Goal: Task Accomplishment & Management: Manage account settings

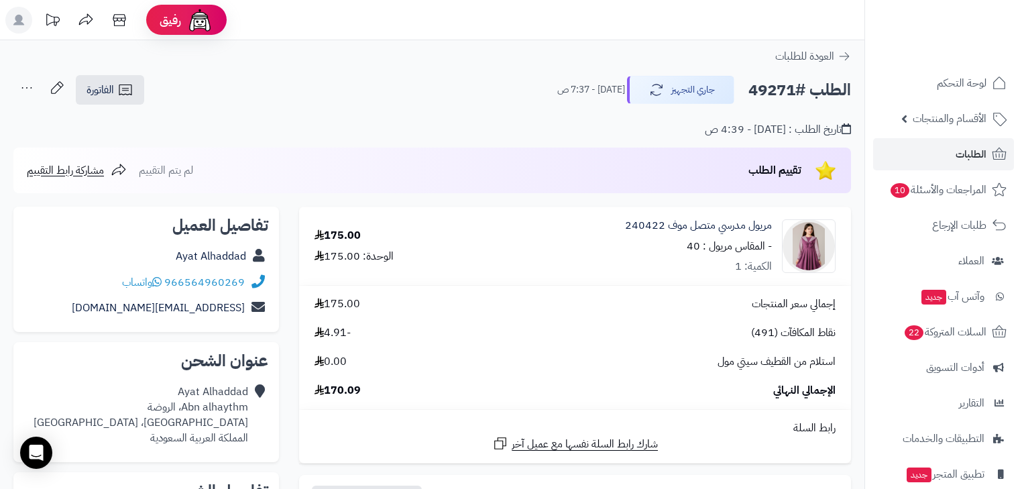
click at [963, 155] on span "الطلبات" at bounding box center [971, 154] width 31 height 19
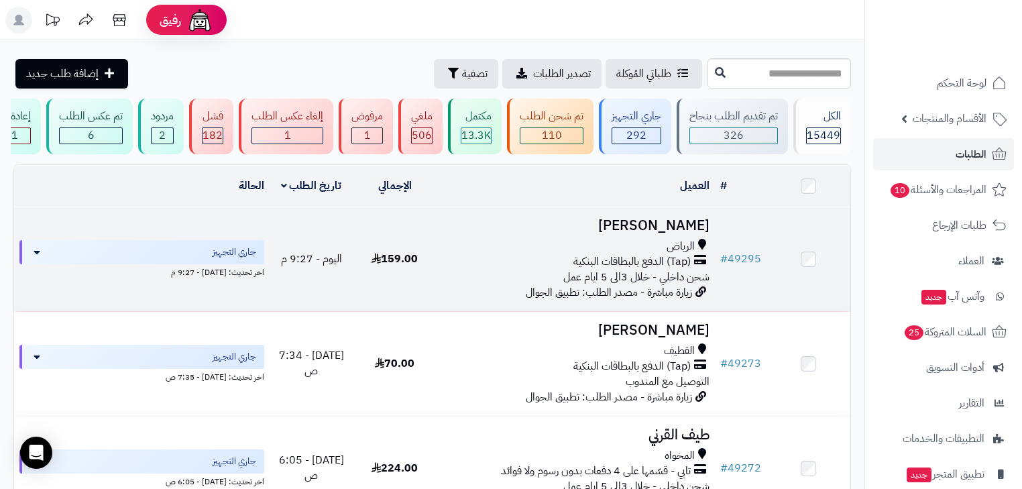
click at [675, 228] on h3 "[PERSON_NAME]" at bounding box center [576, 225] width 268 height 15
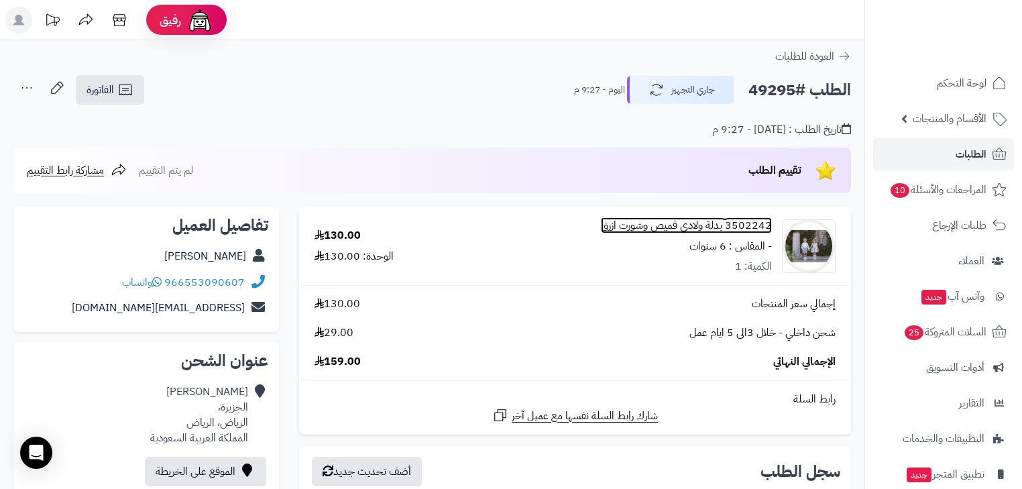
click at [732, 225] on link "3502242 بدلة ولادي قميص وشورت ازرق" at bounding box center [686, 225] width 171 height 15
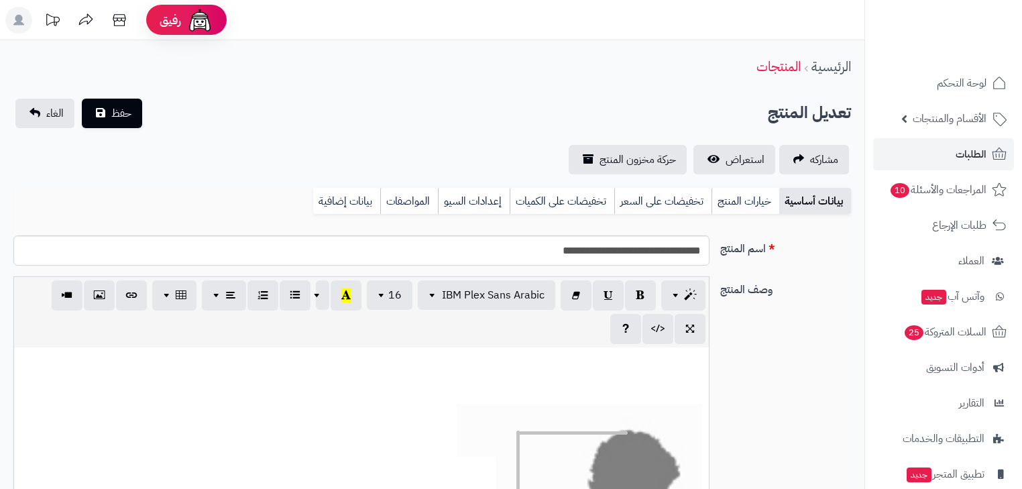
scroll to position [161, 0]
click at [679, 247] on input "**********" at bounding box center [361, 250] width 696 height 30
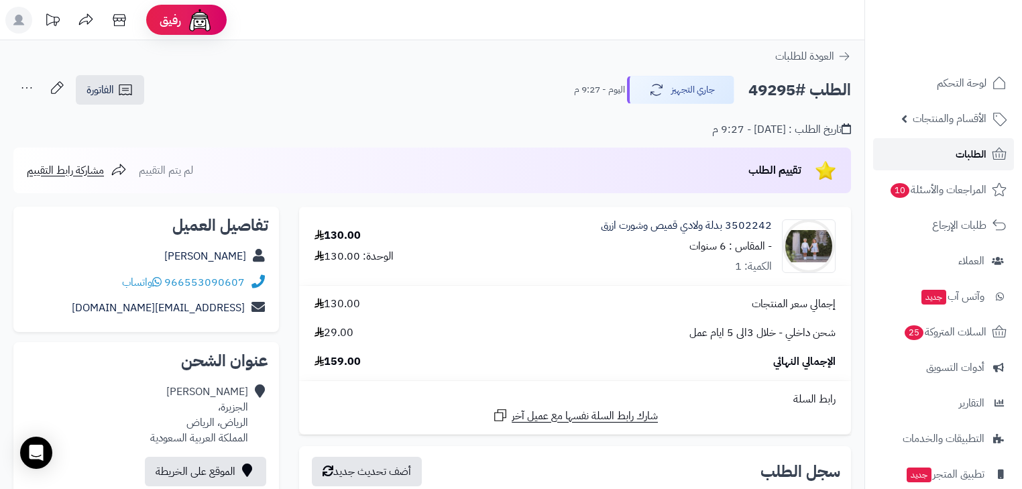
click at [971, 150] on span "الطلبات" at bounding box center [971, 154] width 31 height 19
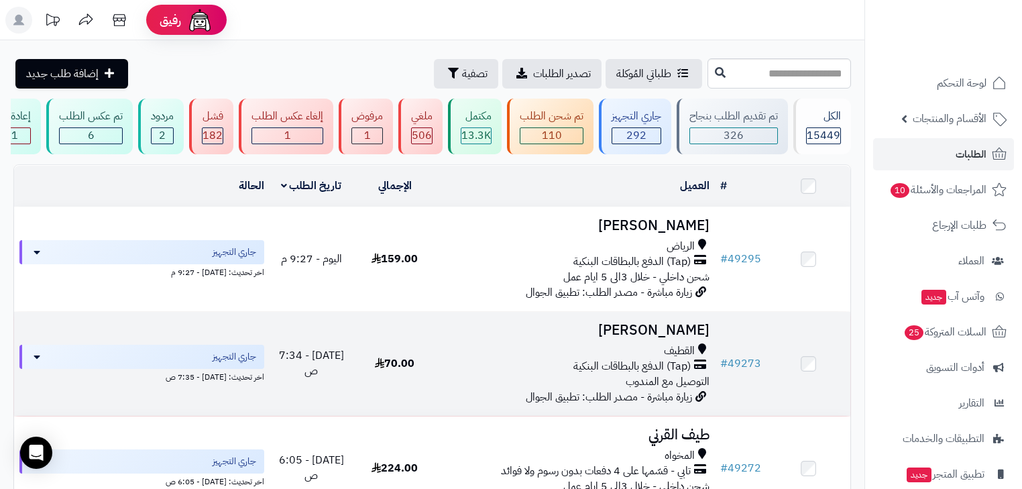
click at [686, 330] on h3 "Nada Ali" at bounding box center [576, 330] width 268 height 15
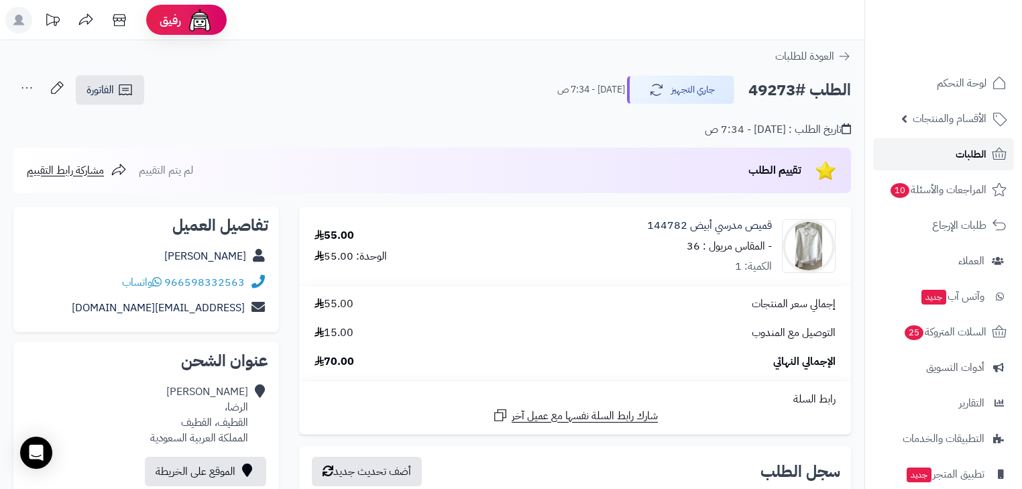
click at [970, 154] on span "الطلبات" at bounding box center [971, 154] width 31 height 19
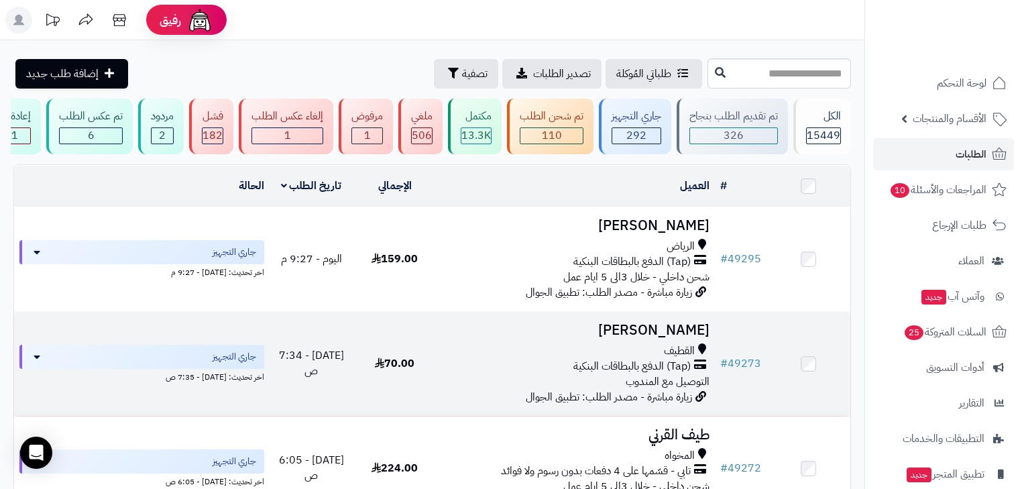
scroll to position [54, 0]
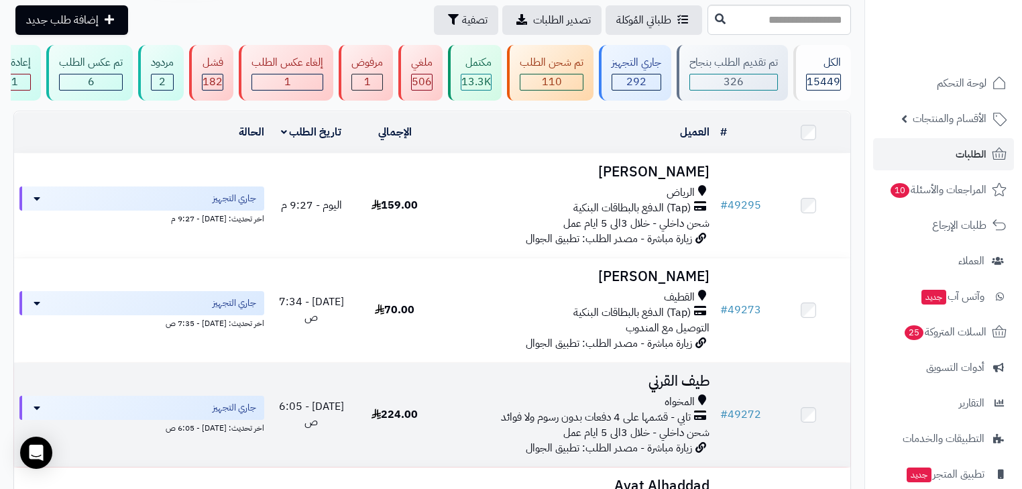
click at [663, 389] on h3 "طيف القرني" at bounding box center [576, 381] width 268 height 15
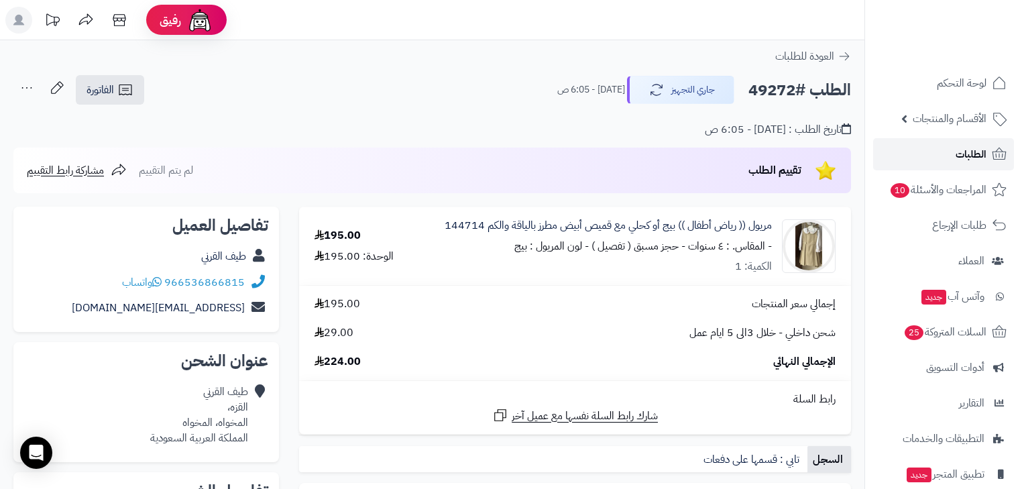
click at [944, 150] on link "الطلبات" at bounding box center [943, 154] width 141 height 32
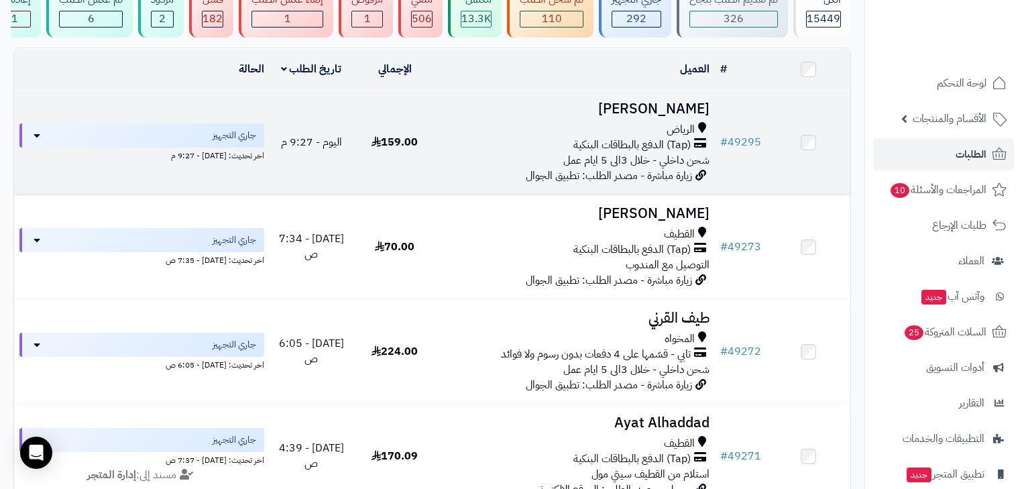
scroll to position [161, 0]
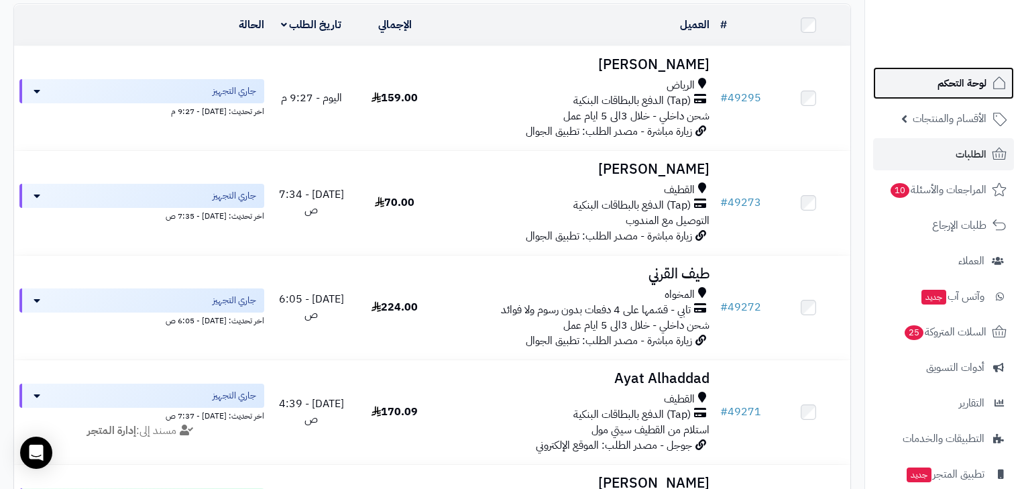
click at [948, 83] on span "لوحة التحكم" at bounding box center [962, 83] width 49 height 19
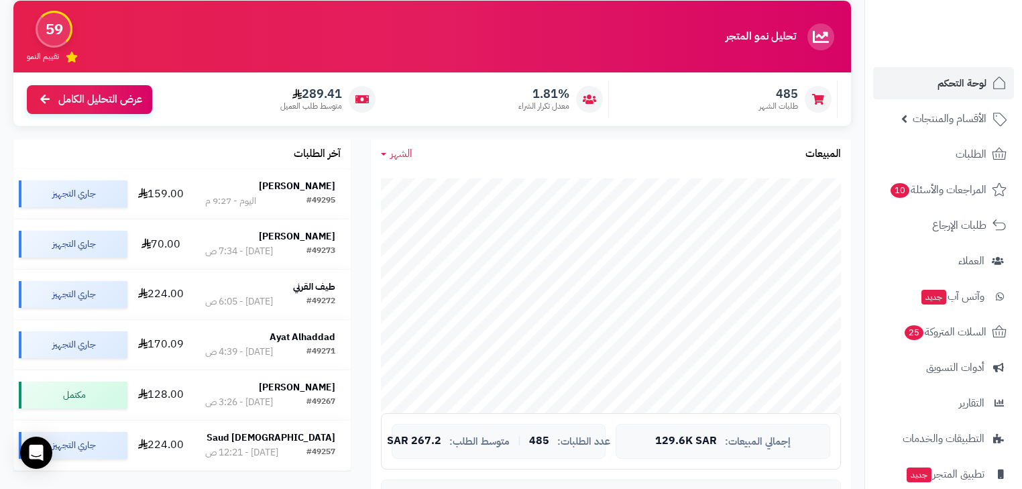
scroll to position [54, 0]
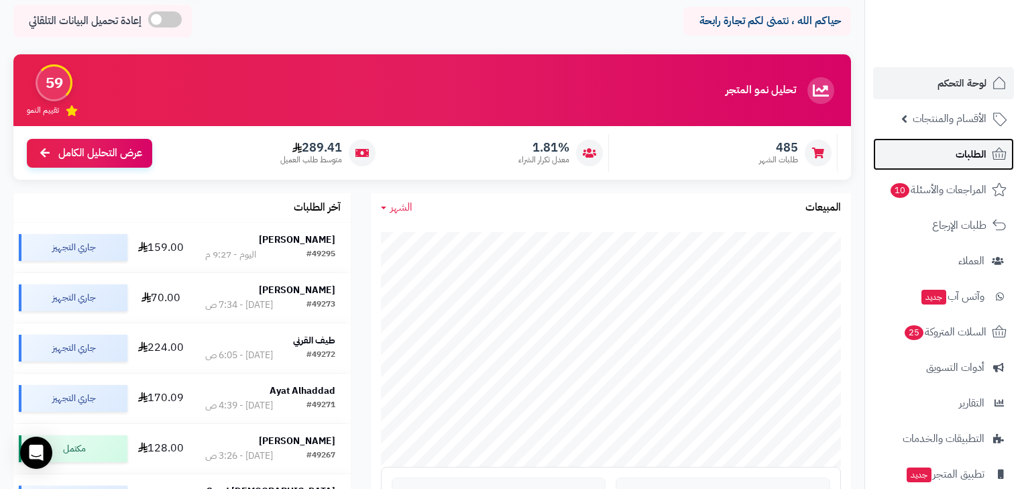
click at [958, 146] on span "الطلبات" at bounding box center [971, 154] width 31 height 19
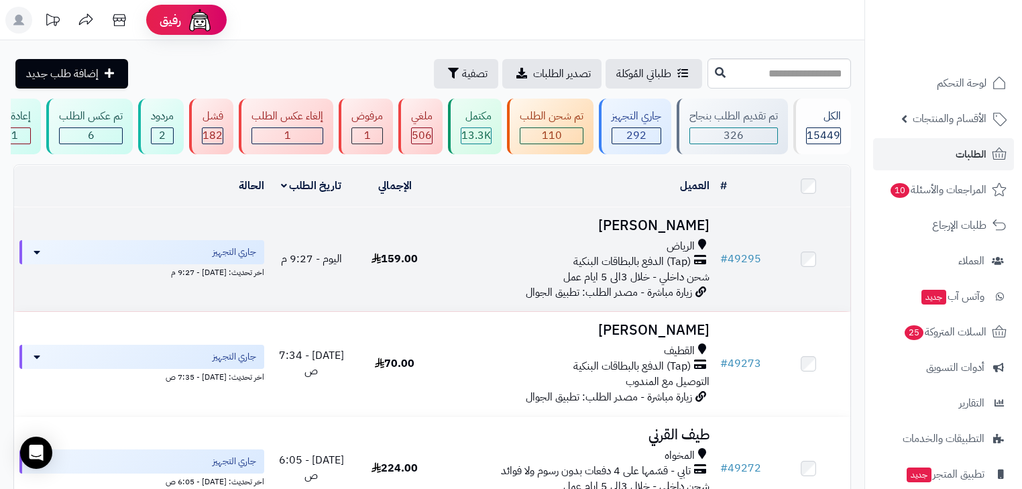
click at [653, 244] on td "[PERSON_NAME] (Tap) الدفع بالبطاقات البنكية شحن داخلي - خلال 3الى 5 ايام عمل زي…" at bounding box center [576, 259] width 278 height 104
click at [675, 233] on h3 "[PERSON_NAME]" at bounding box center [576, 225] width 268 height 15
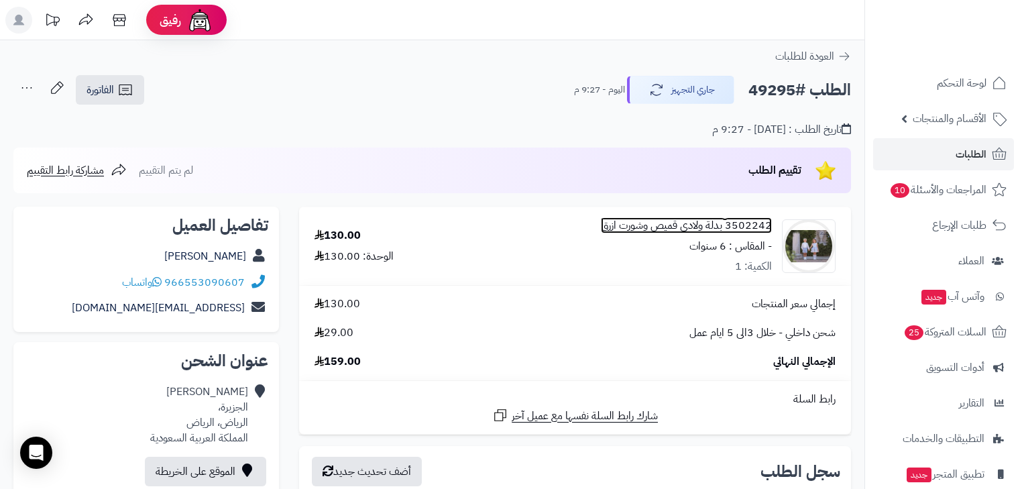
click at [706, 230] on link "3502242 بدلة ولادي قميص وشورت ازرق" at bounding box center [686, 225] width 171 height 15
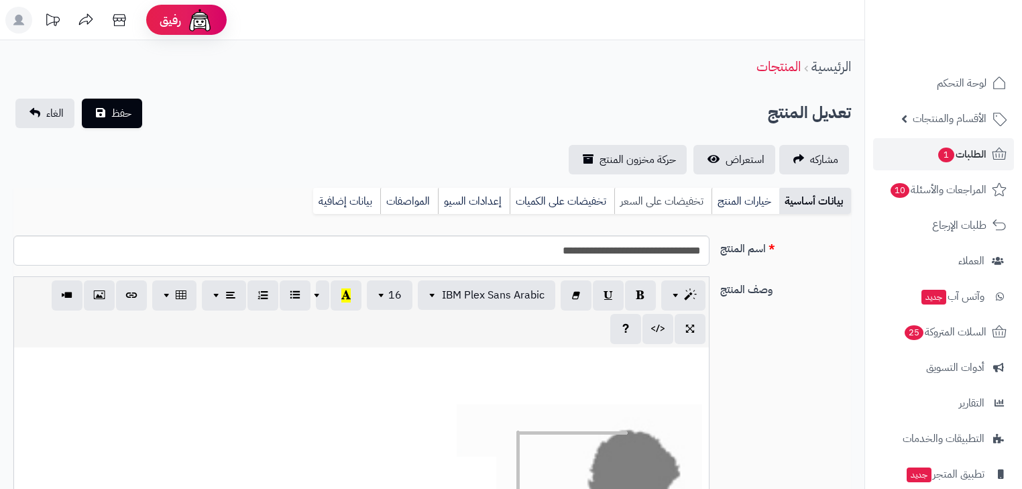
scroll to position [161, 0]
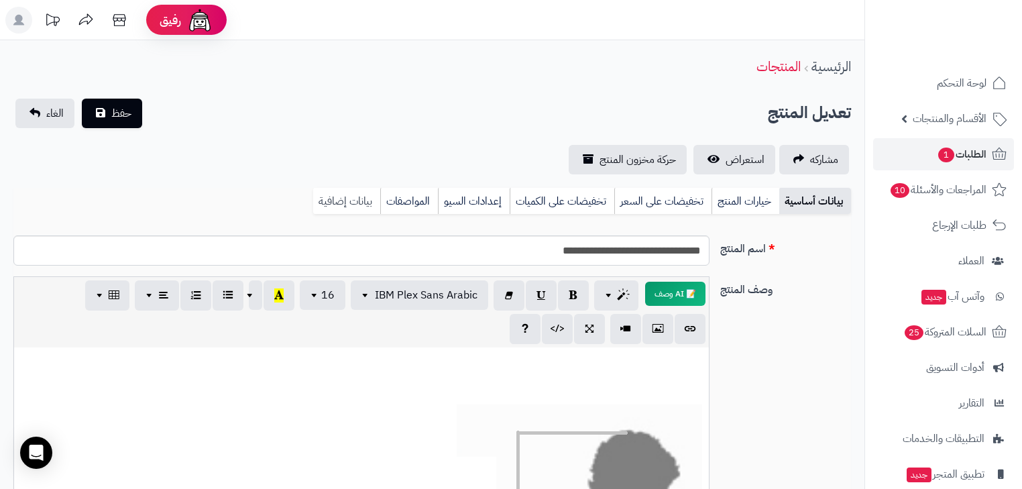
click at [370, 205] on link "بيانات إضافية" at bounding box center [346, 201] width 67 height 27
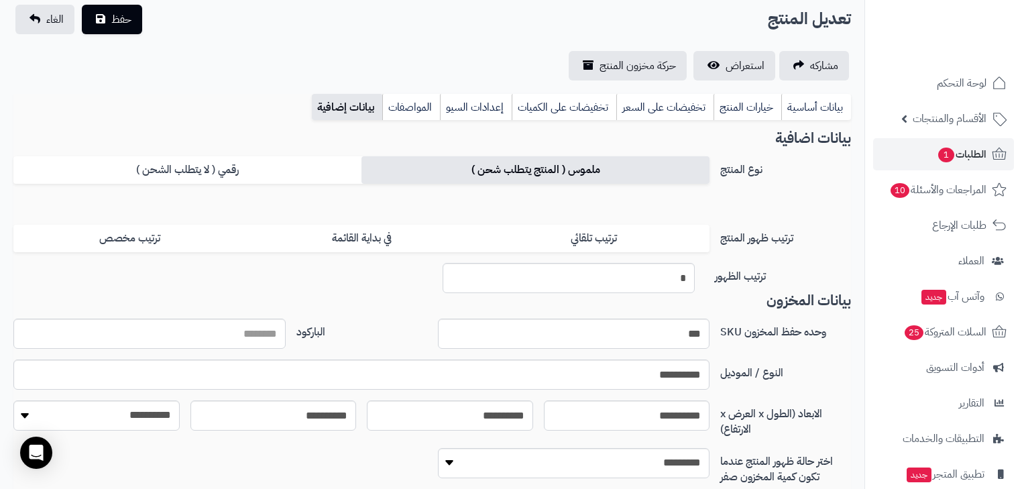
scroll to position [54, 0]
